Goal: Task Accomplishment & Management: Manage account settings

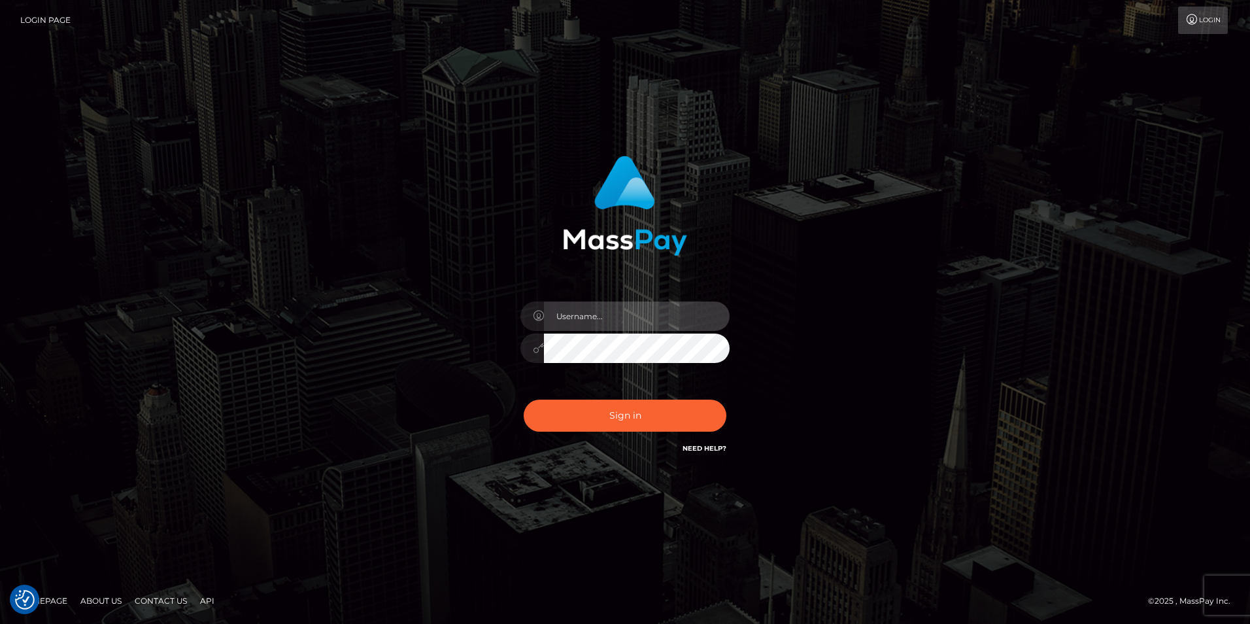
click at [633, 310] on input "text" at bounding box center [637, 315] width 186 height 29
type input "[EMAIL_ADDRESS][DOMAIN_NAME]"
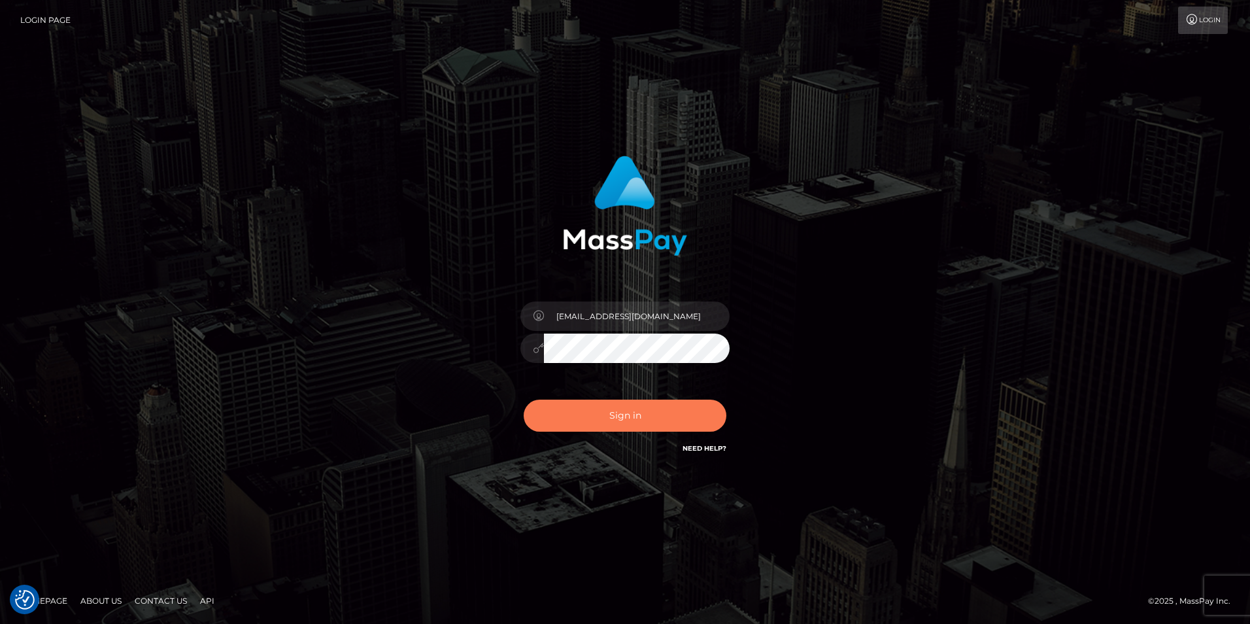
click at [629, 417] on button "Sign in" at bounding box center [625, 416] width 203 height 32
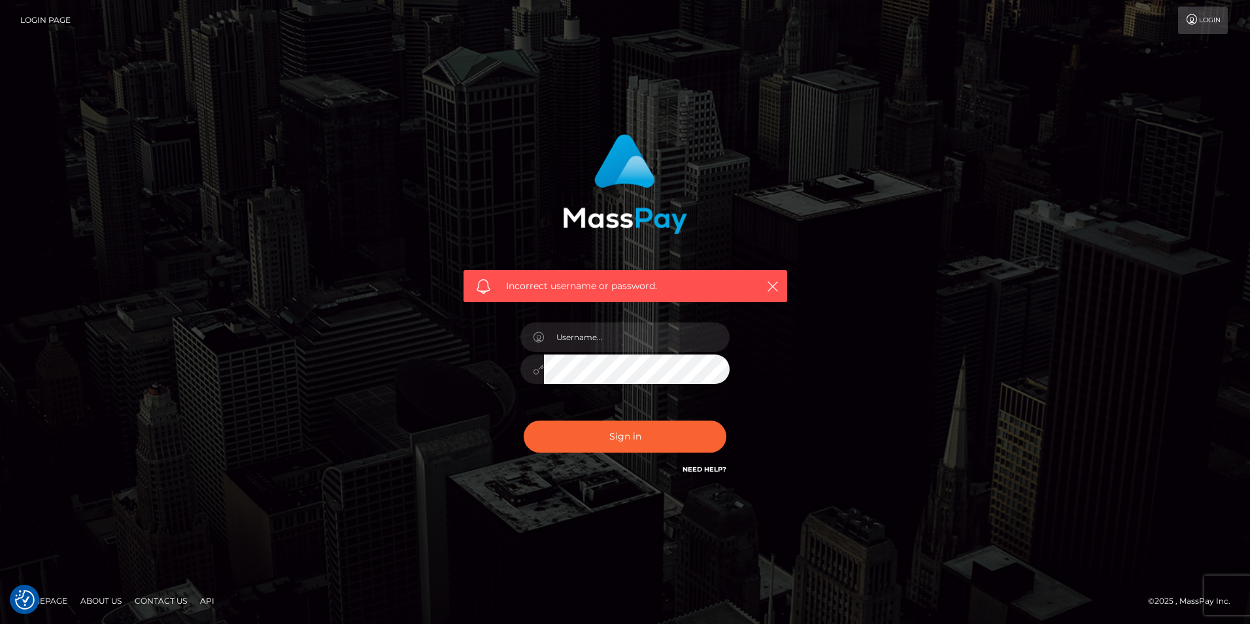
click at [503, 369] on div "Incorrect username or password." at bounding box center [625, 305] width 343 height 363
click at [613, 339] on input "text" at bounding box center [637, 336] width 186 height 29
type input "[EMAIL_ADDRESS][DOMAIN_NAME]"
click at [514, 363] on div "[EMAIL_ADDRESS][DOMAIN_NAME]" at bounding box center [625, 363] width 229 height 100
click at [524, 420] on button "Sign in" at bounding box center [625, 436] width 203 height 32
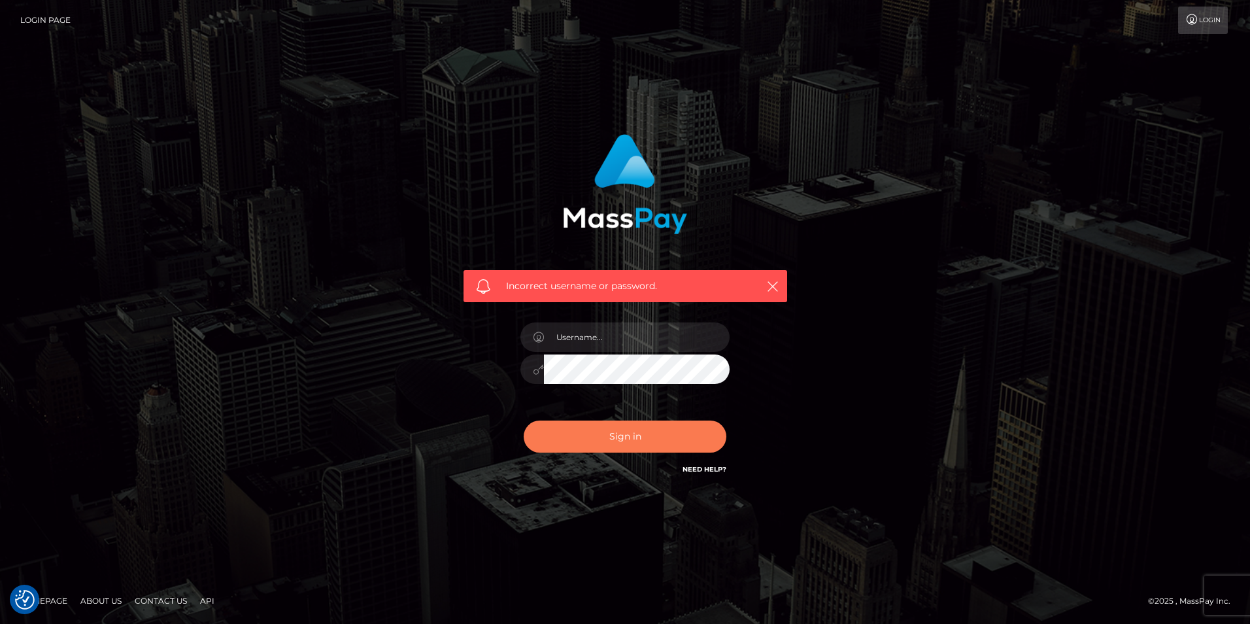
click at [621, 437] on button "Sign in" at bounding box center [625, 436] width 203 height 32
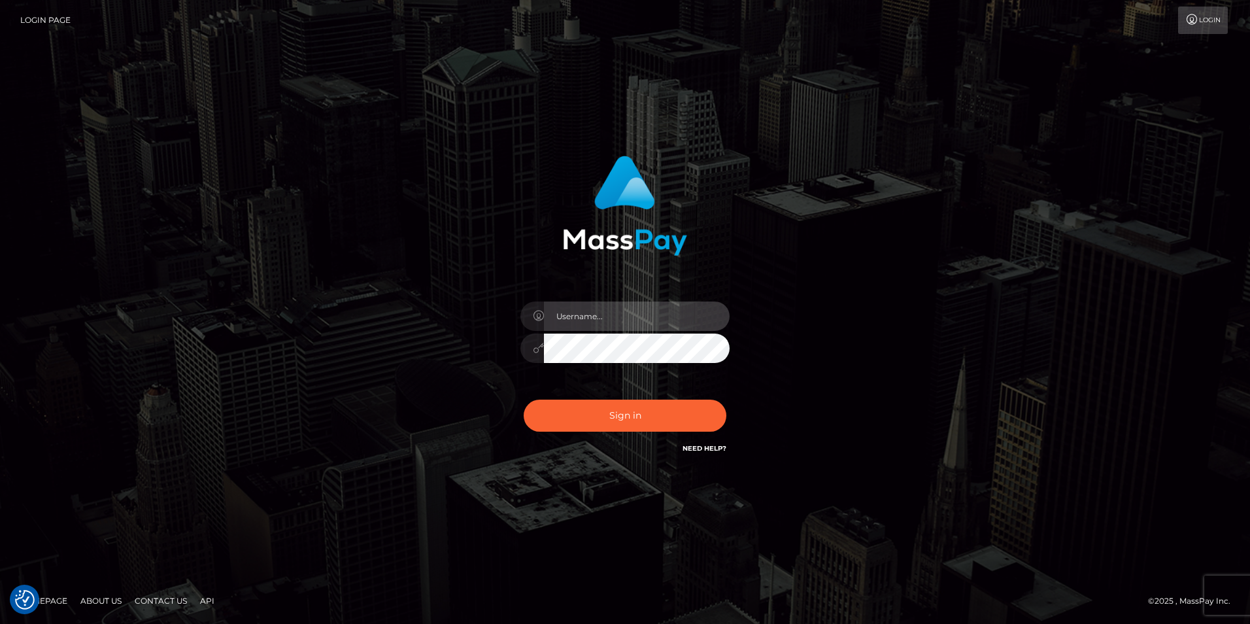
click at [621, 309] on input "text" at bounding box center [637, 315] width 186 height 29
type input "bnebimbo@proton.me"
click at [498, 347] on div "bnebimbo@proton.me Sign in" at bounding box center [625, 306] width 343 height 320
click at [491, 348] on div "bnebimbo@proton.me Sign in" at bounding box center [625, 306] width 343 height 320
drag, startPoint x: 606, startPoint y: 312, endPoint x: 612, endPoint y: 318, distance: 8.3
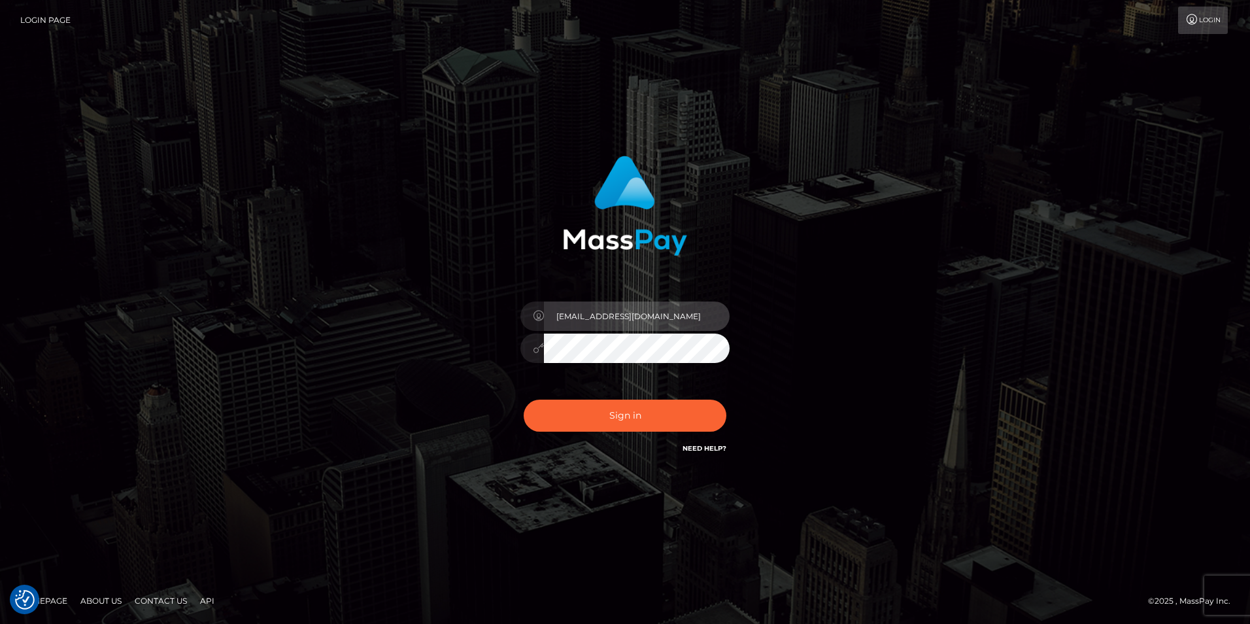
click at [606, 312] on input "[EMAIL_ADDRESS][DOMAIN_NAME]" at bounding box center [637, 315] width 186 height 29
click at [614, 318] on input "[EMAIL_ADDRESS][DOMAIN_NAME]" at bounding box center [637, 315] width 186 height 29
click at [768, 312] on div "Sign in" at bounding box center [625, 306] width 343 height 320
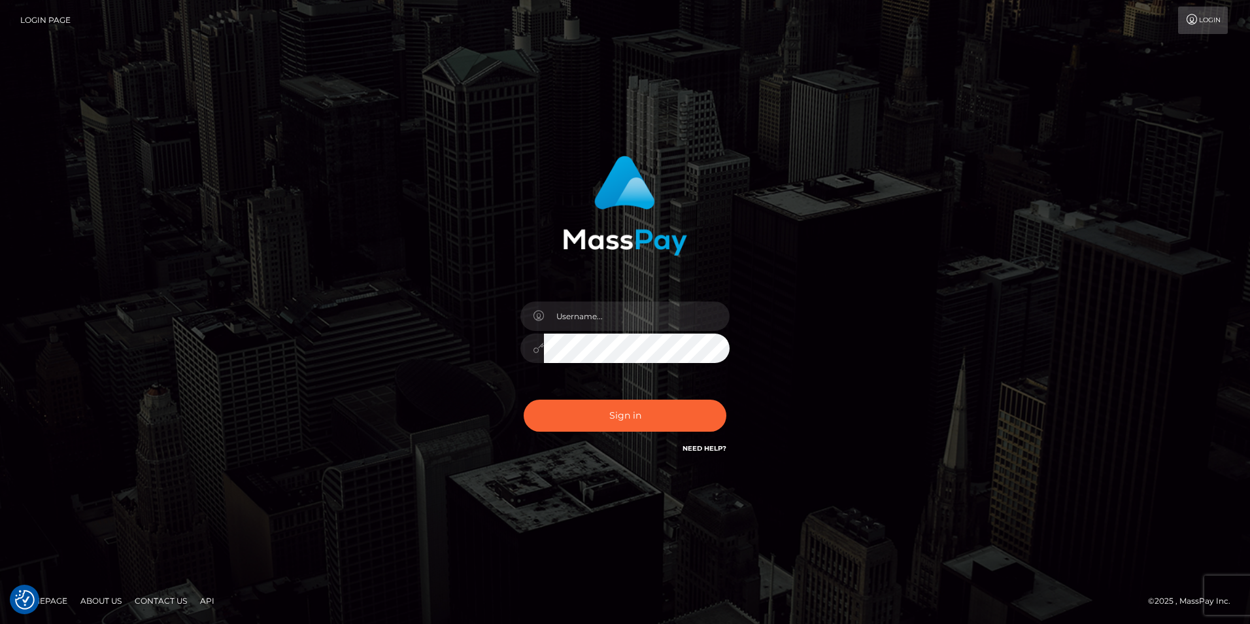
click at [709, 444] on link "Need Help?" at bounding box center [705, 448] width 44 height 9
click at [702, 449] on link "Need Help?" at bounding box center [705, 448] width 44 height 9
click at [1208, 22] on link "Login" at bounding box center [1203, 20] width 50 height 27
click at [579, 322] on input "text" at bounding box center [637, 315] width 186 height 29
paste input "bnebimbo@proton.me"
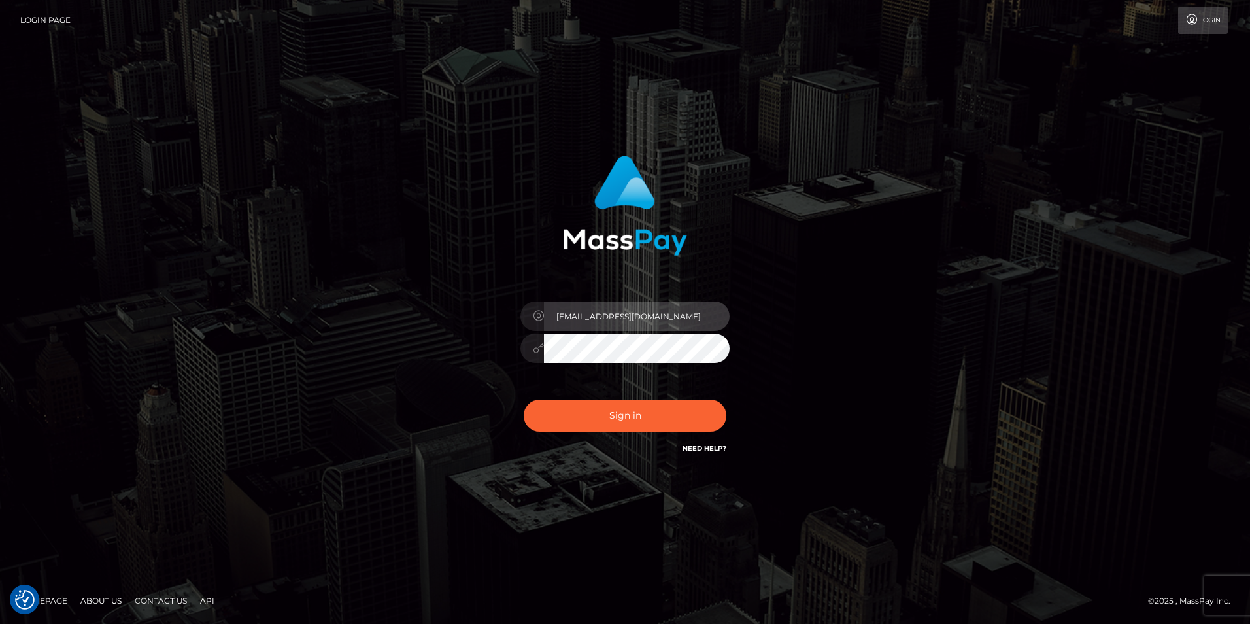
type input "bnebimbo@proton.me"
drag, startPoint x: 444, startPoint y: 320, endPoint x: 471, endPoint y: 335, distance: 31.6
click at [444, 320] on div "bnebimbo@proton.me Sign in" at bounding box center [625, 312] width 363 height 333
click at [985, 256] on div "bnebimbo@proton.me Sign in" at bounding box center [624, 312] width 745 height 333
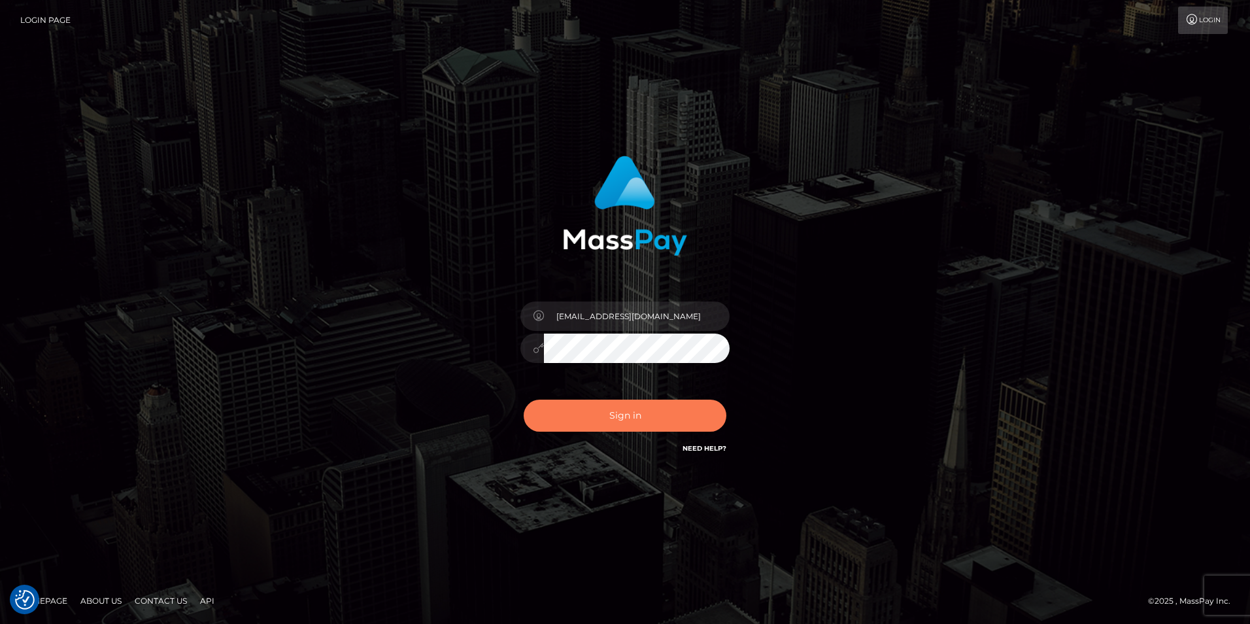
click at [619, 417] on button "Sign in" at bounding box center [625, 416] width 203 height 32
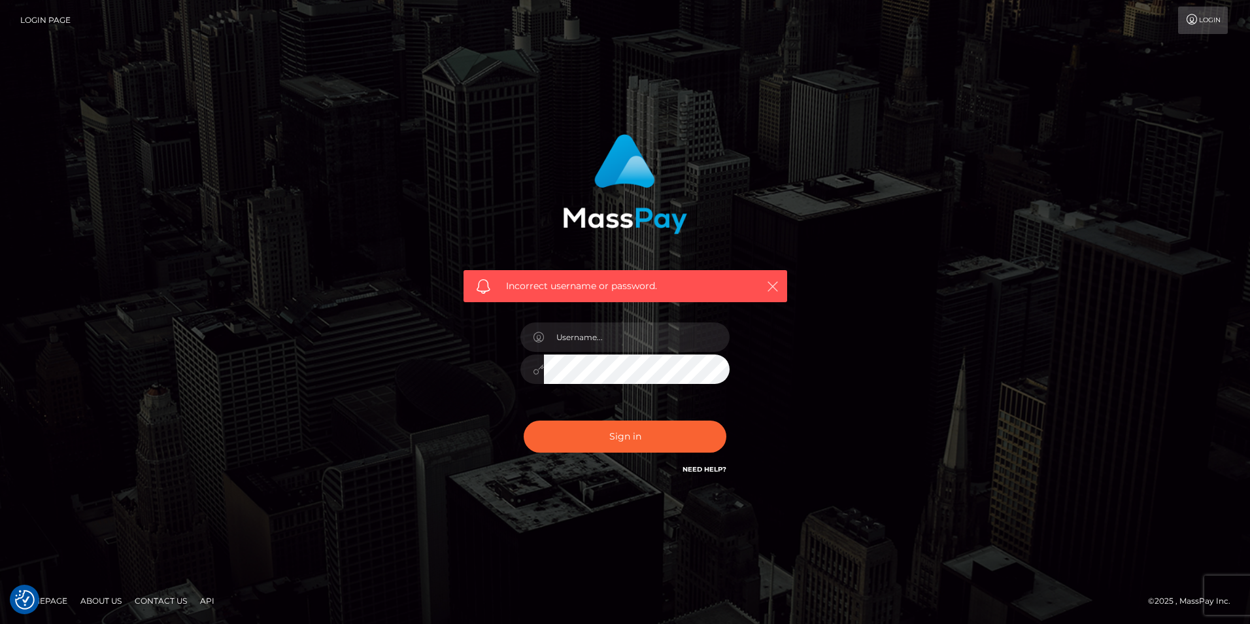
click at [774, 287] on icon "button" at bounding box center [772, 286] width 13 height 13
click at [628, 440] on button "Sign in" at bounding box center [625, 436] width 203 height 32
click at [703, 470] on link "Need Help?" at bounding box center [705, 469] width 44 height 9
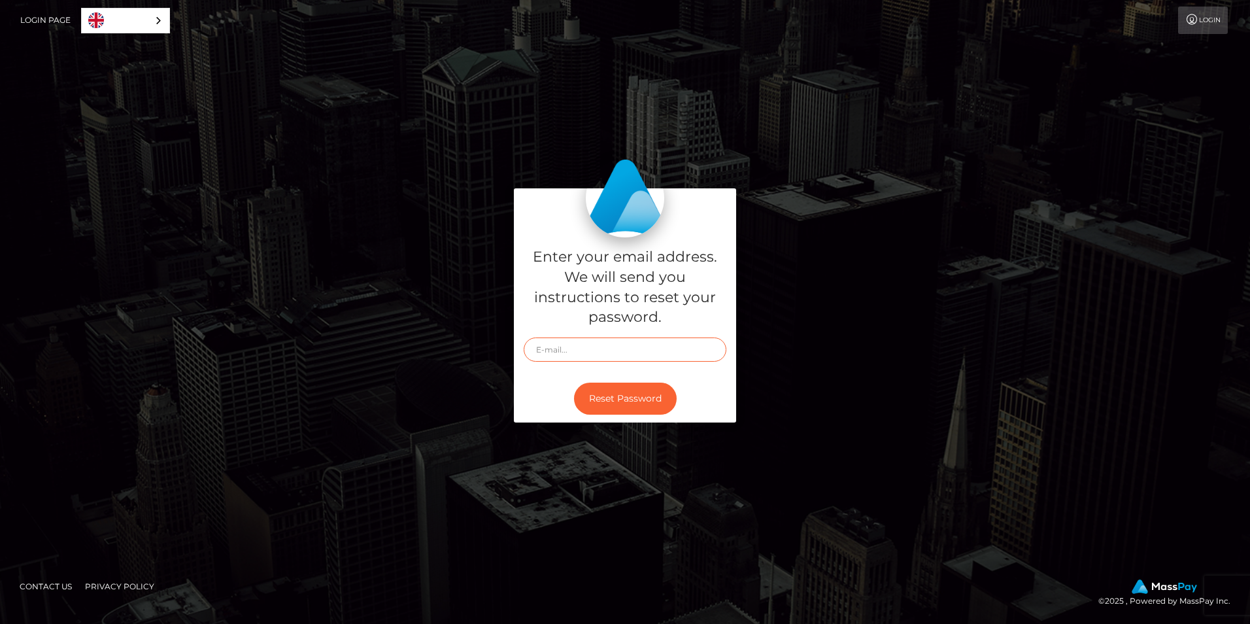
click at [620, 355] on input "text" at bounding box center [625, 349] width 203 height 24
type input "bnebimbo@proton.me"
click at [620, 400] on button "Reset Password" at bounding box center [625, 399] width 103 height 32
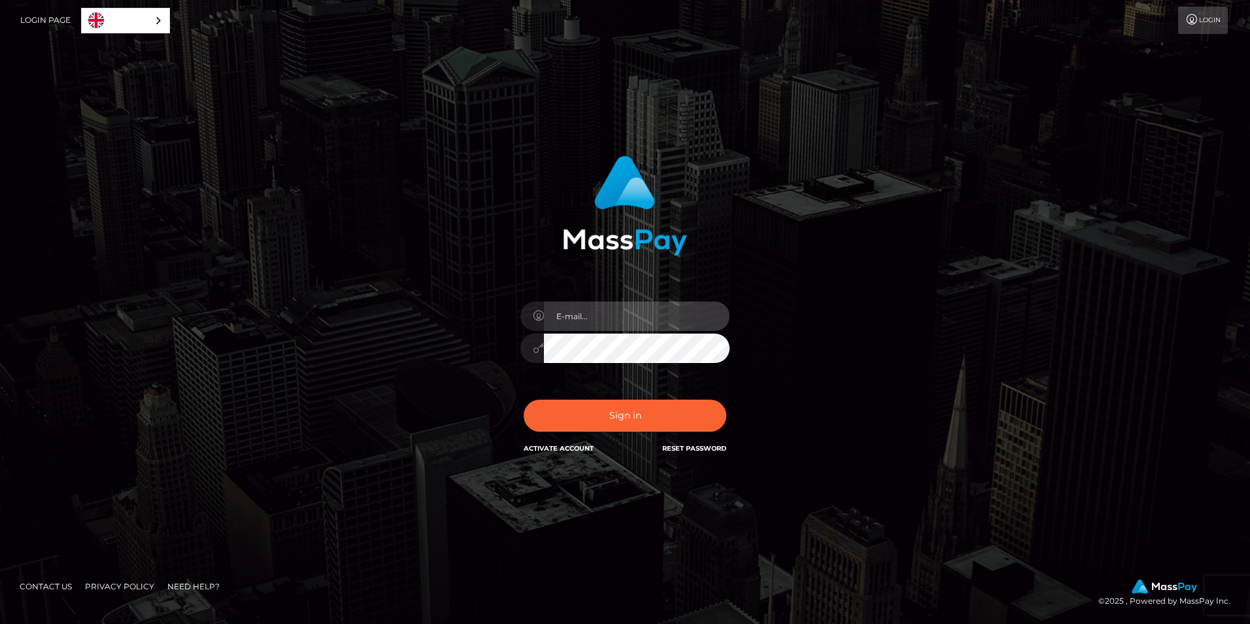
type input "[EMAIL_ADDRESS][DOMAIN_NAME]"
click at [500, 358] on div "In order to protect your account, we're utilizing the help of a captcha service…" at bounding box center [625, 306] width 343 height 320
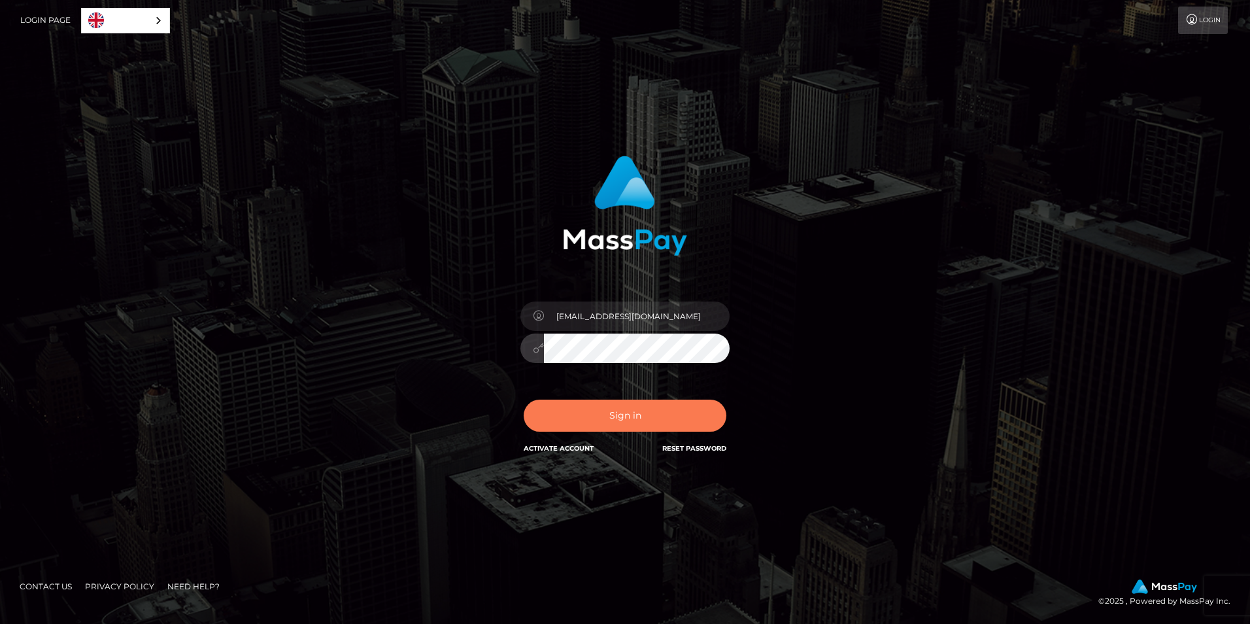
click at [547, 413] on button "Sign in" at bounding box center [625, 416] width 203 height 32
